Goal: Check status

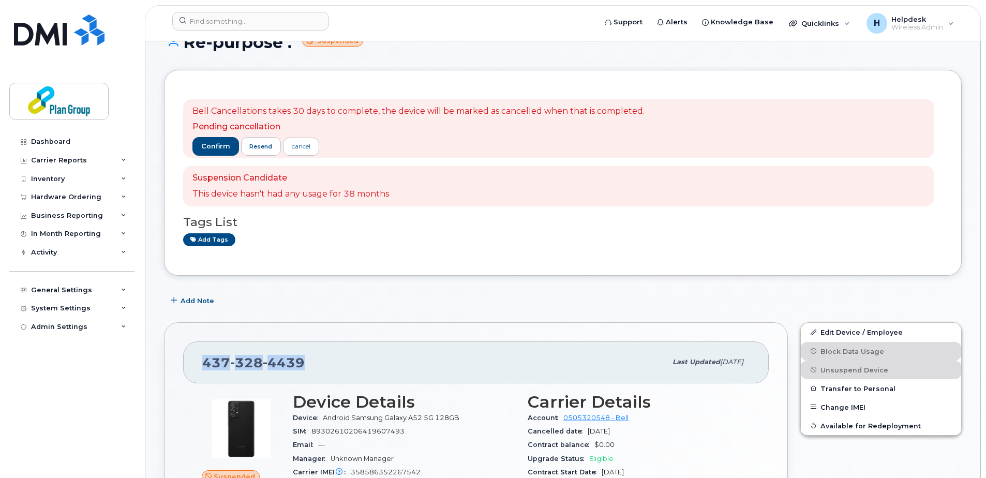
scroll to position [155, 0]
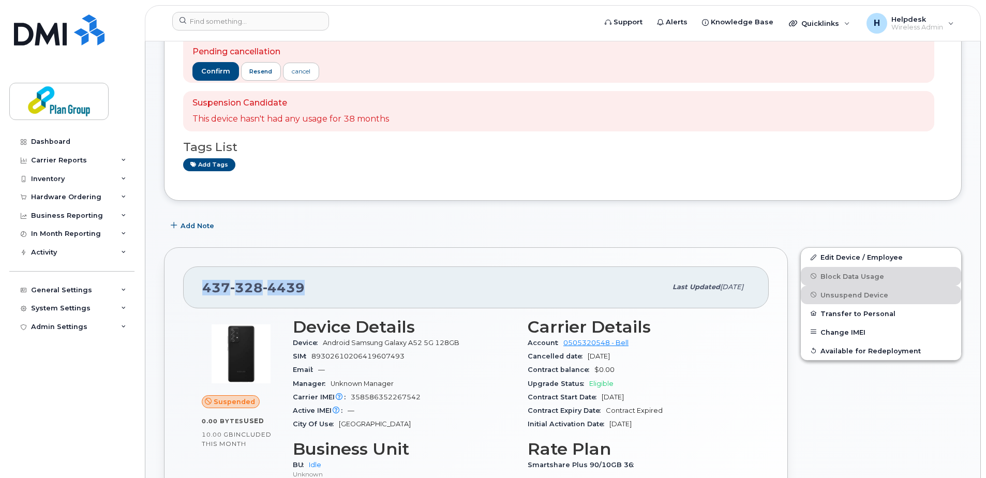
click at [313, 287] on div "[PHONE_NUMBER]" at bounding box center [434, 287] width 464 height 22
drag, startPoint x: 307, startPoint y: 287, endPoint x: 201, endPoint y: 284, distance: 106.1
click at [201, 284] on div "437 328 4439 Last updated Mar 05, 2025" at bounding box center [476, 287] width 586 height 41
copy span "437 328 4439"
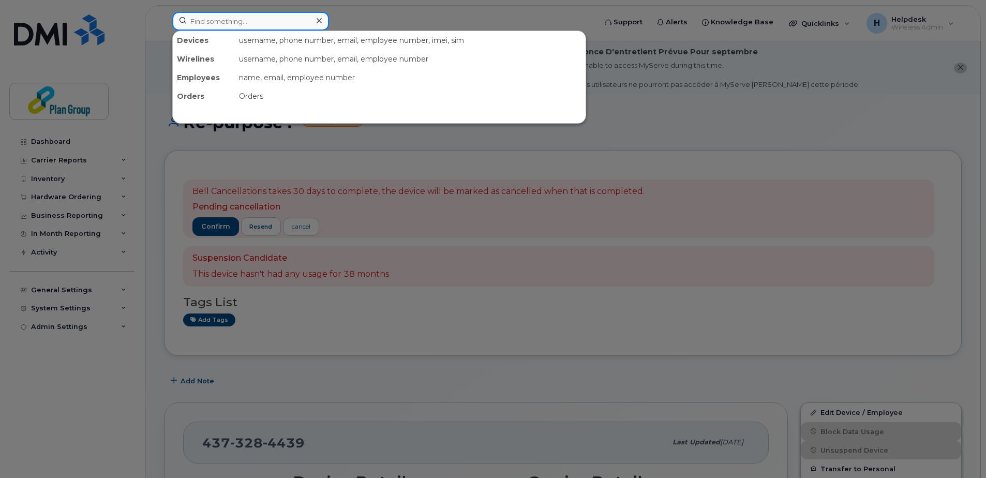
click at [263, 21] on input at bounding box center [250, 21] width 157 height 19
paste input "4373284439"
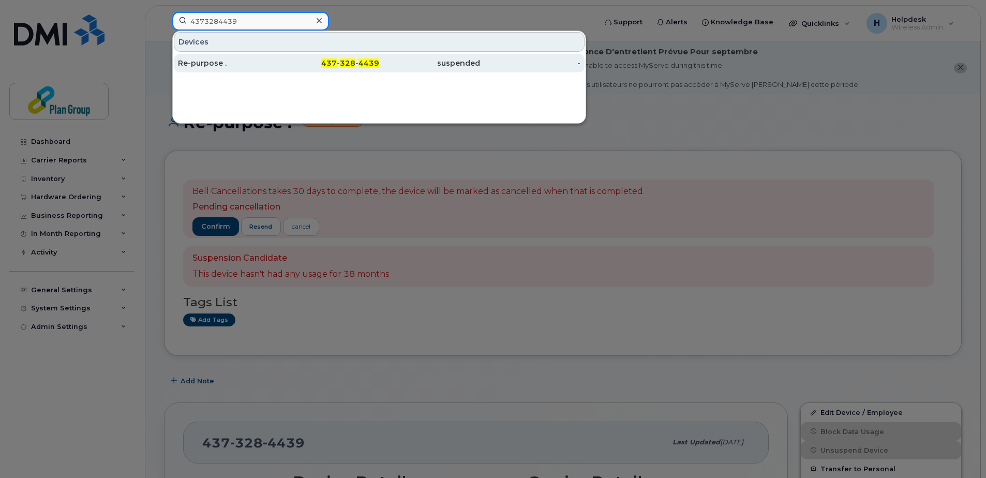
type input "4373284439"
click at [277, 63] on div "Re-purpose ." at bounding box center [228, 63] width 101 height 10
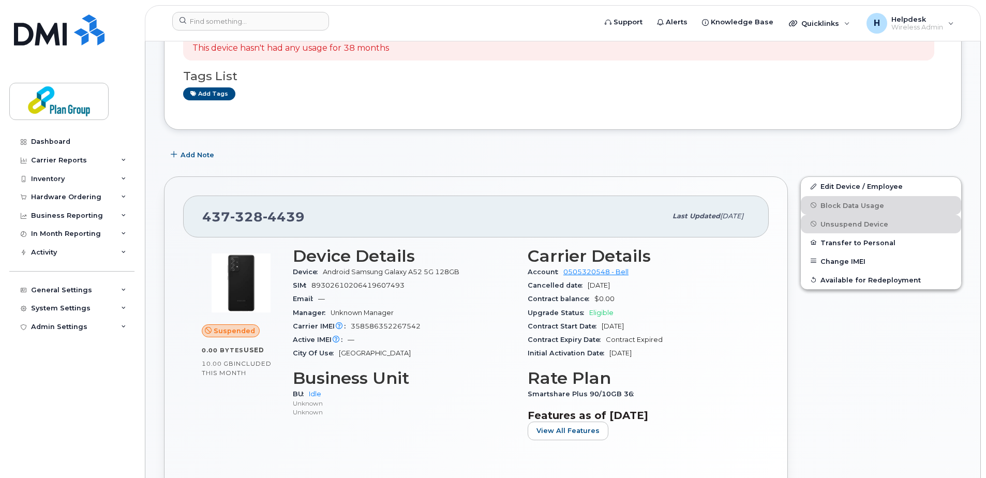
scroll to position [362, 0]
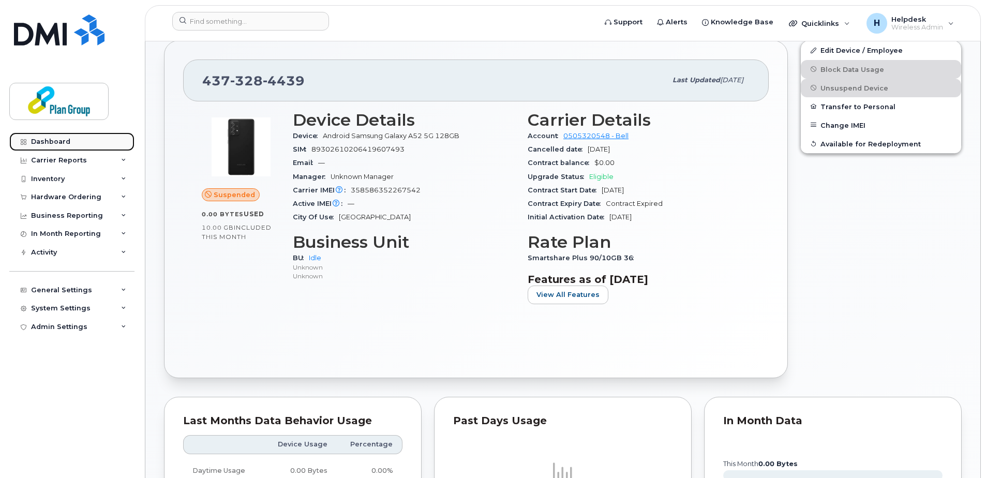
click at [56, 140] on div "Dashboard" at bounding box center [50, 142] width 39 height 8
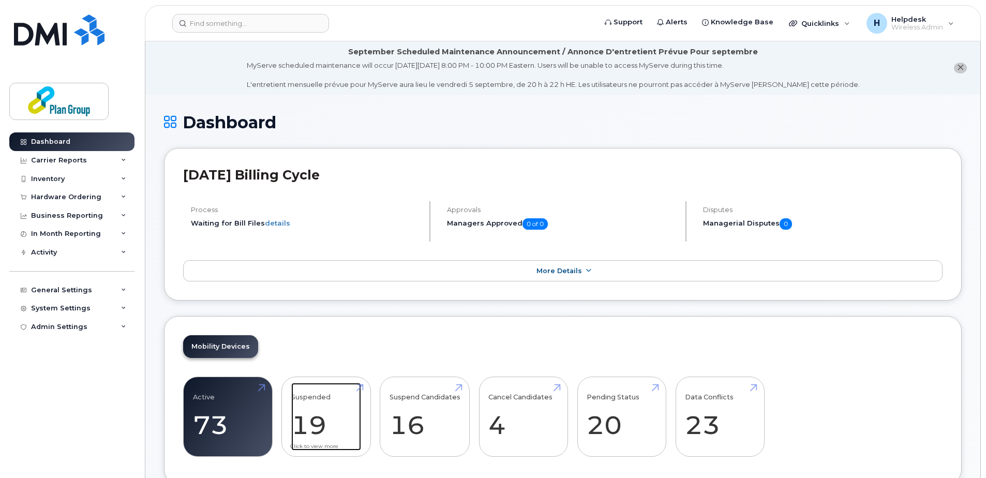
click at [330, 411] on link "Suspended 19 -83%" at bounding box center [326, 417] width 70 height 68
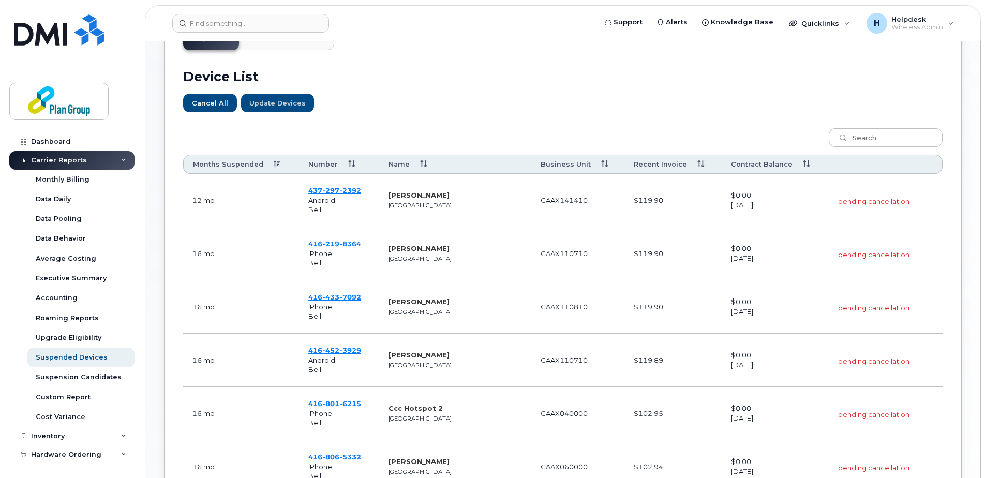
scroll to position [362, 0]
